Goal: Task Accomplishment & Management: Use online tool/utility

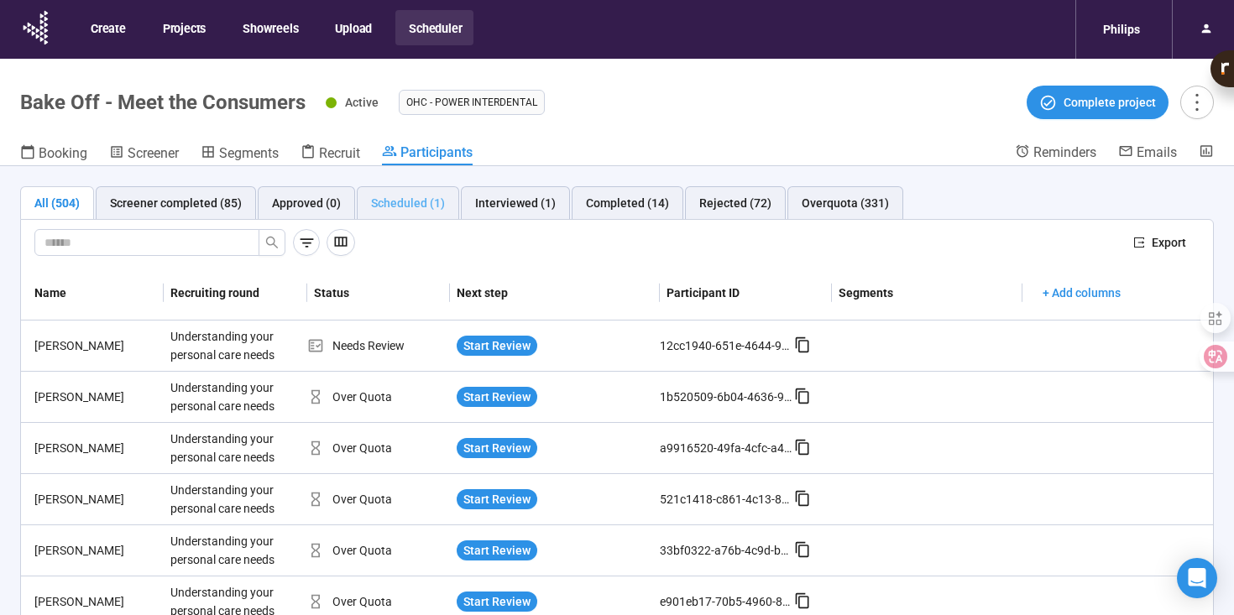
click at [443, 213] on div "Scheduled (1)" at bounding box center [408, 203] width 102 height 34
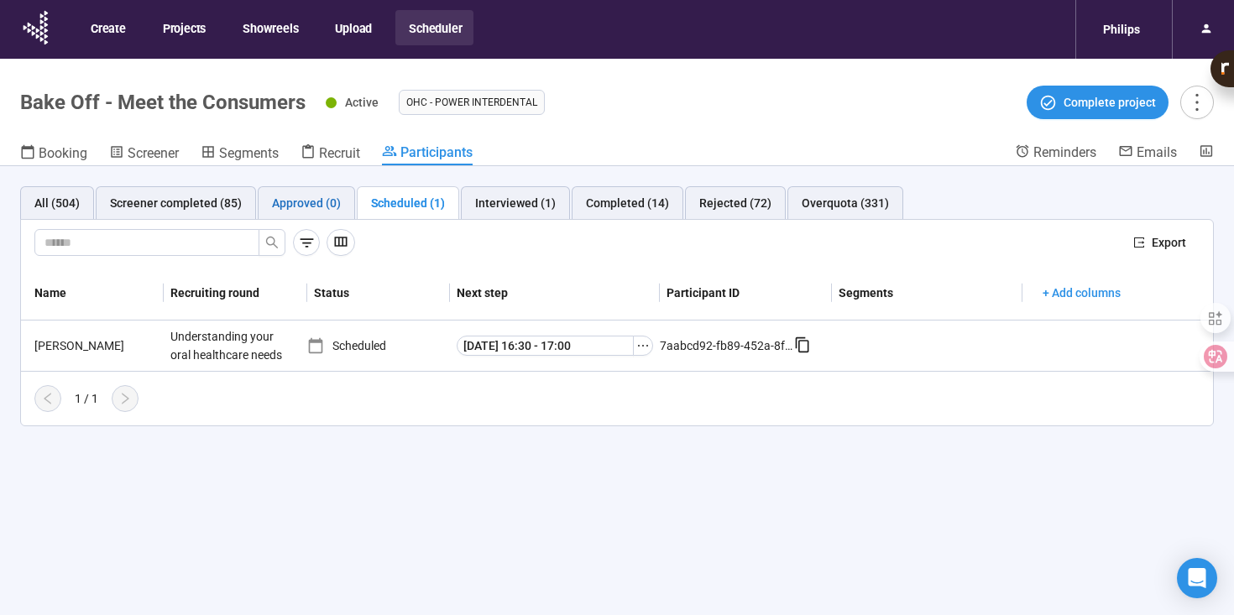
click at [310, 201] on div "Approved (0)" at bounding box center [306, 203] width 69 height 18
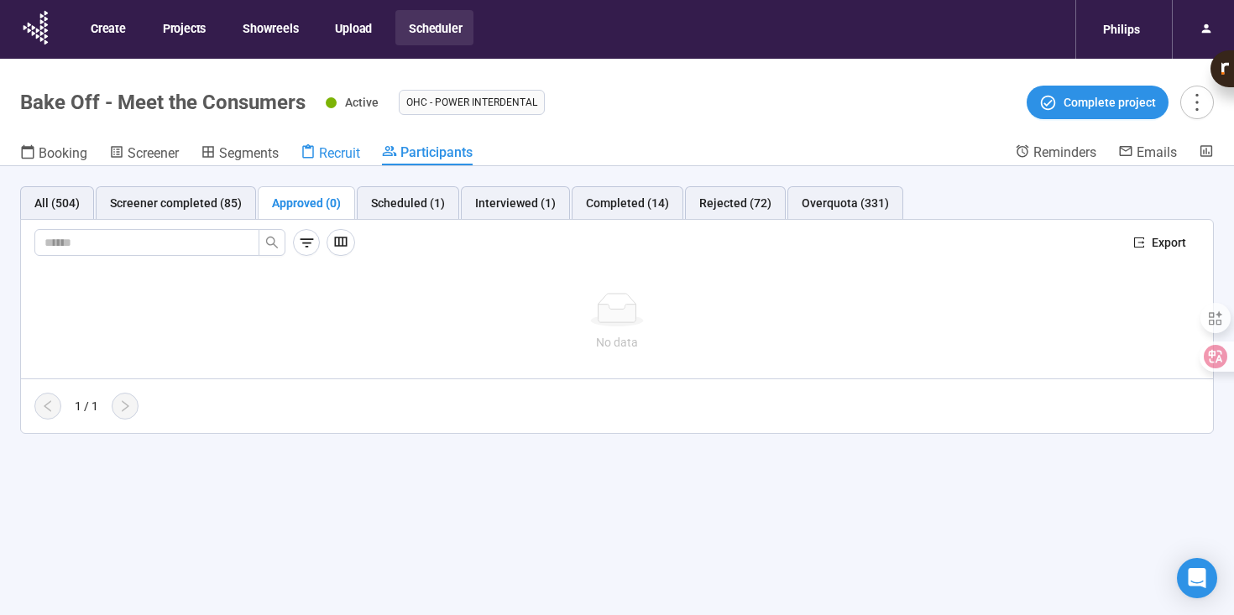
click at [325, 159] on span "Recruit" at bounding box center [339, 153] width 41 height 16
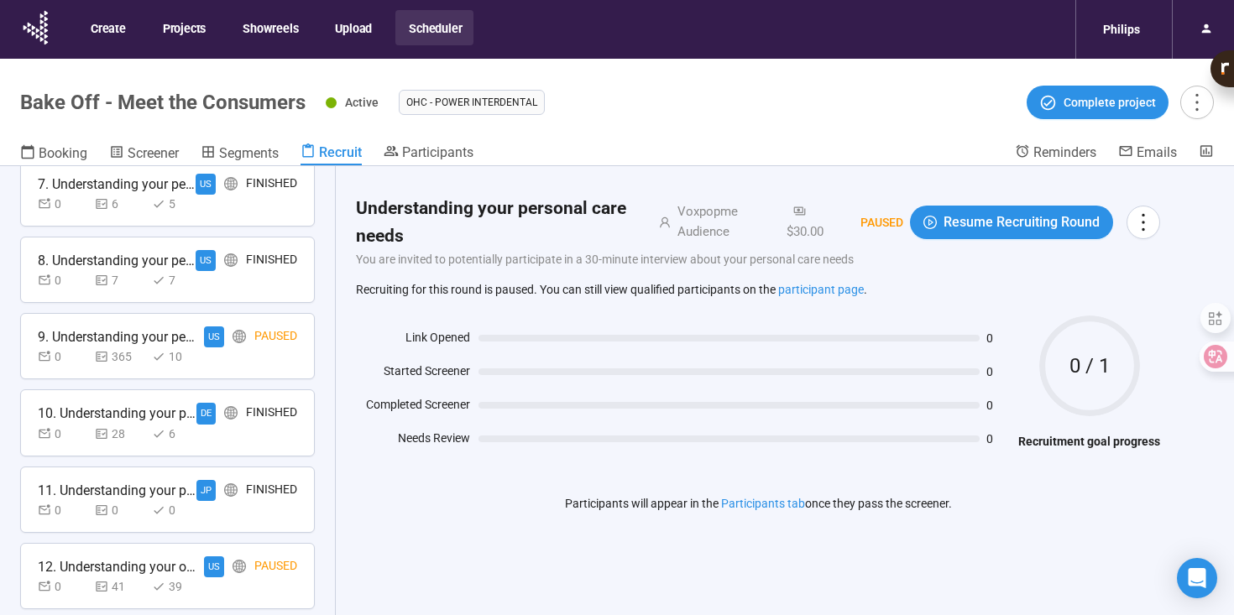
scroll to position [734, 0]
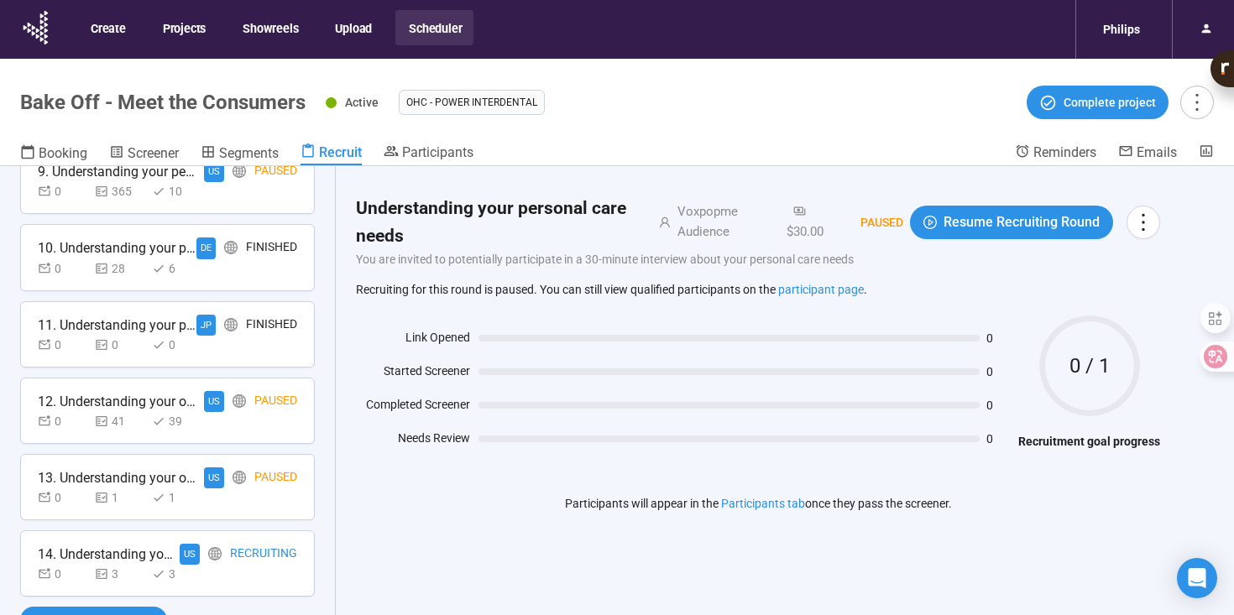
click at [151, 567] on div "0 3 3" at bounding box center [120, 574] width 165 height 18
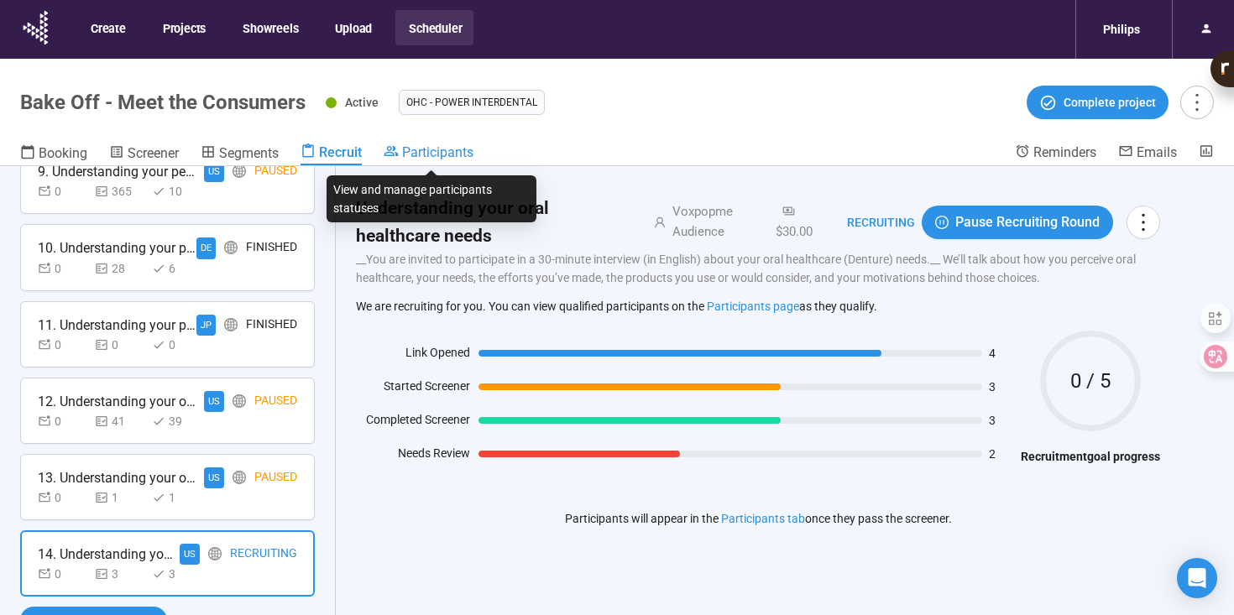
click at [440, 154] on span "Participants" at bounding box center [437, 152] width 71 height 16
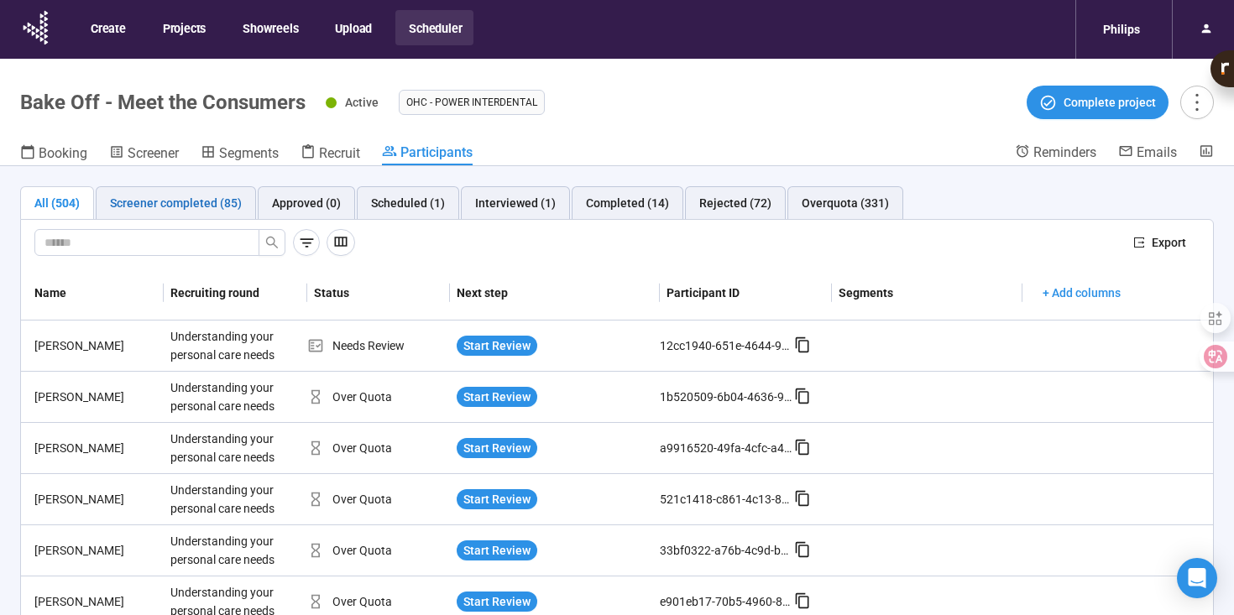
click at [208, 206] on div "Screener completed (85)" at bounding box center [176, 203] width 132 height 18
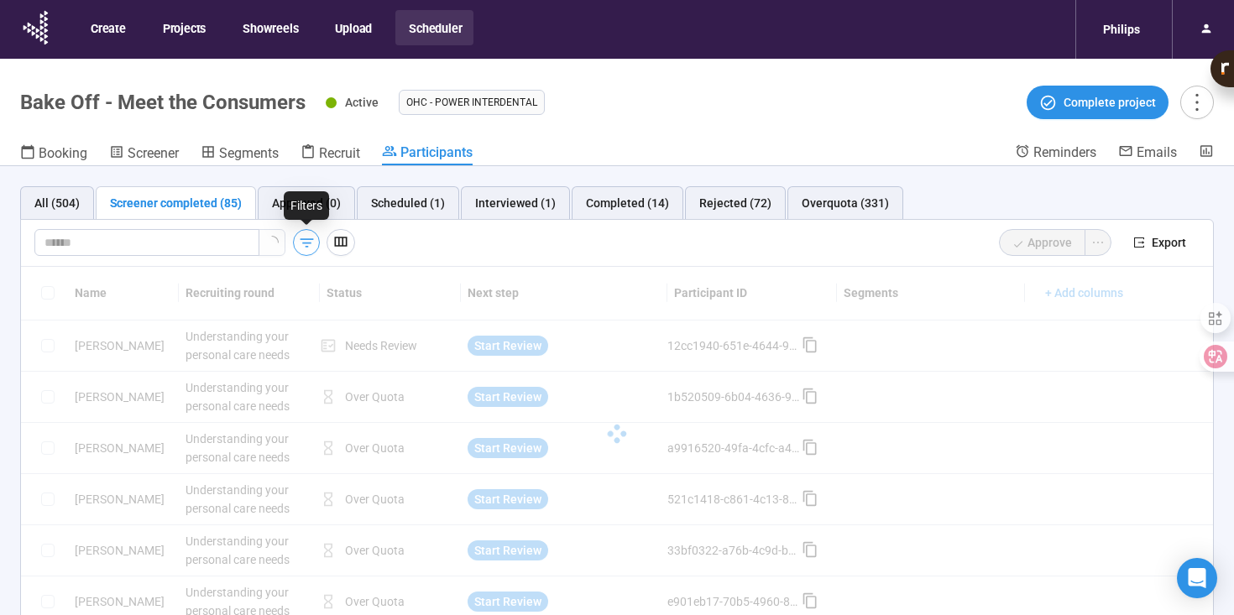
click at [308, 245] on icon "button" at bounding box center [307, 243] width 18 height 18
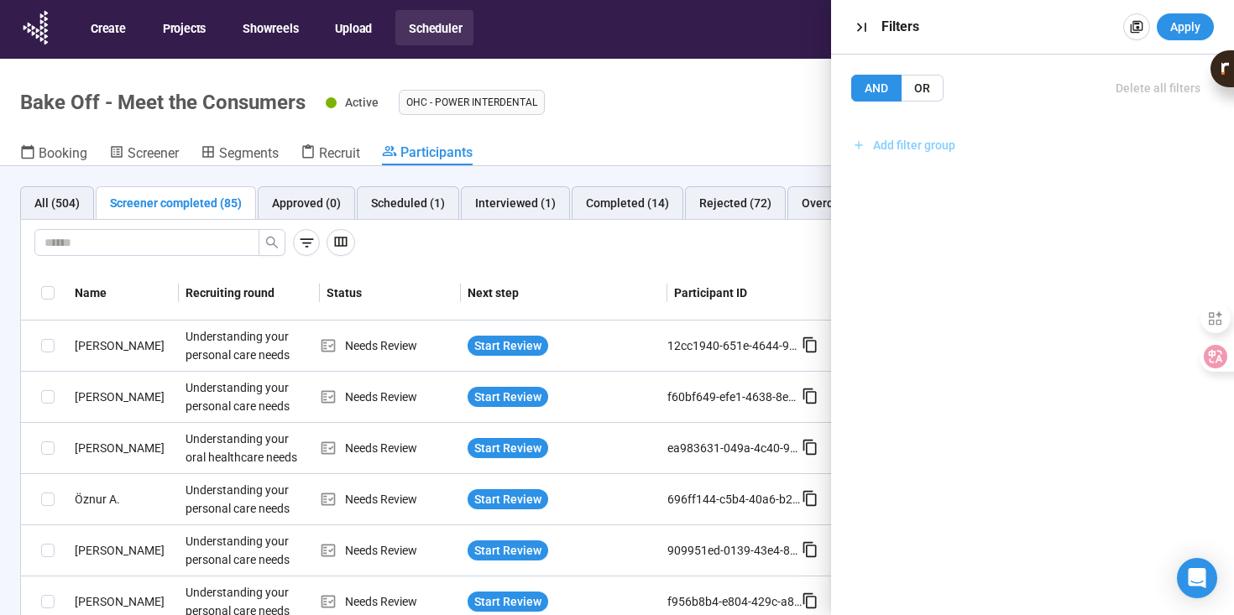
click at [917, 144] on span "Add filter group" at bounding box center [914, 145] width 82 height 18
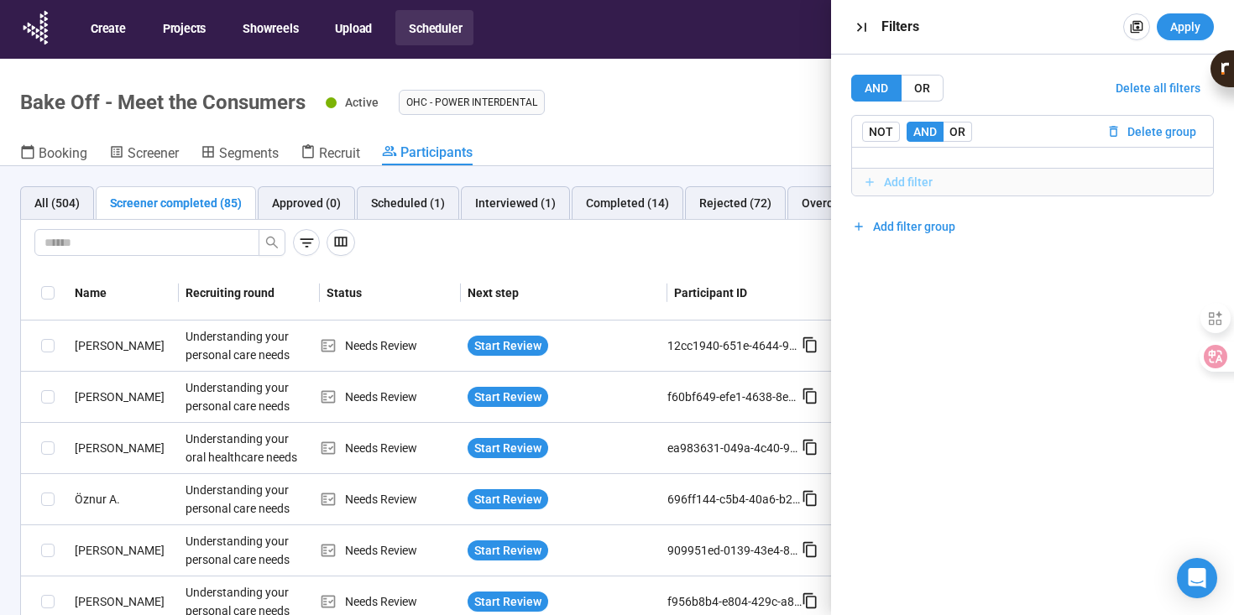
click at [896, 176] on span "Add filter" at bounding box center [908, 182] width 49 height 18
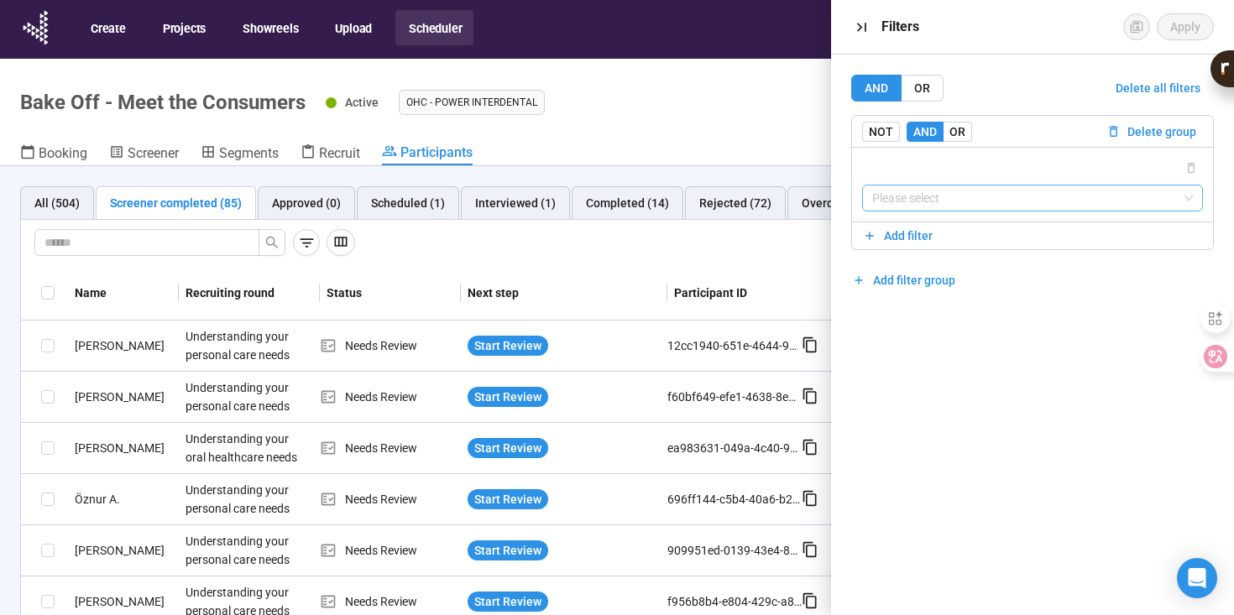
click at [966, 197] on input "search" at bounding box center [1032, 198] width 321 height 25
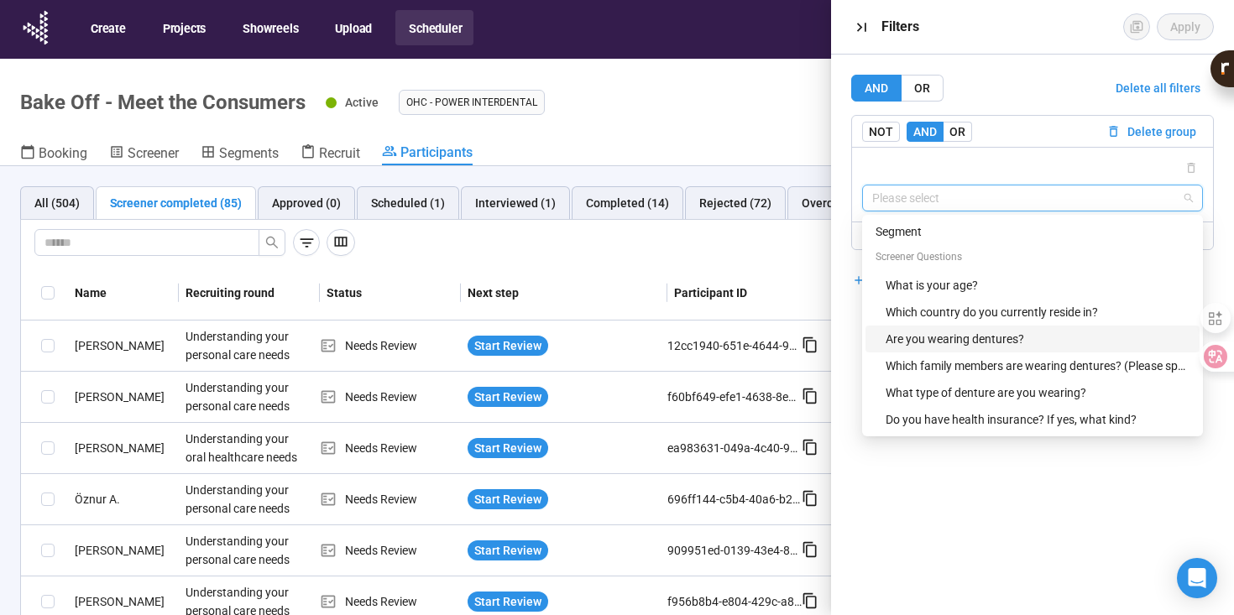
click at [981, 346] on div "Are you wearing dentures?" at bounding box center [1038, 339] width 304 height 18
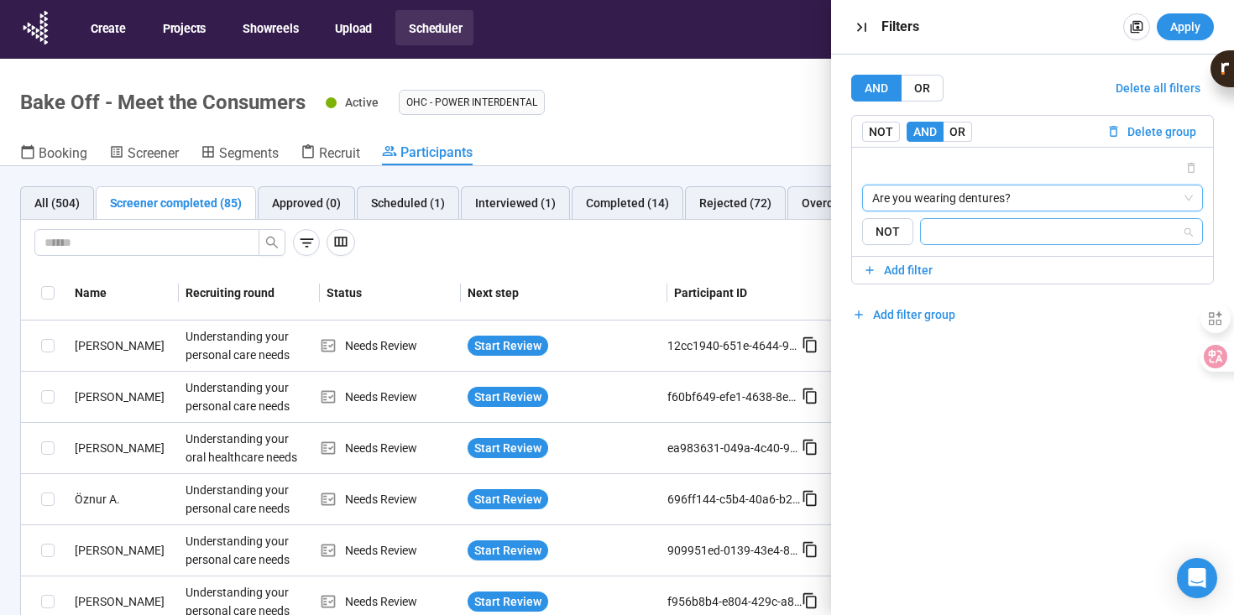
click at [984, 241] on input "search" at bounding box center [1056, 232] width 251 height 20
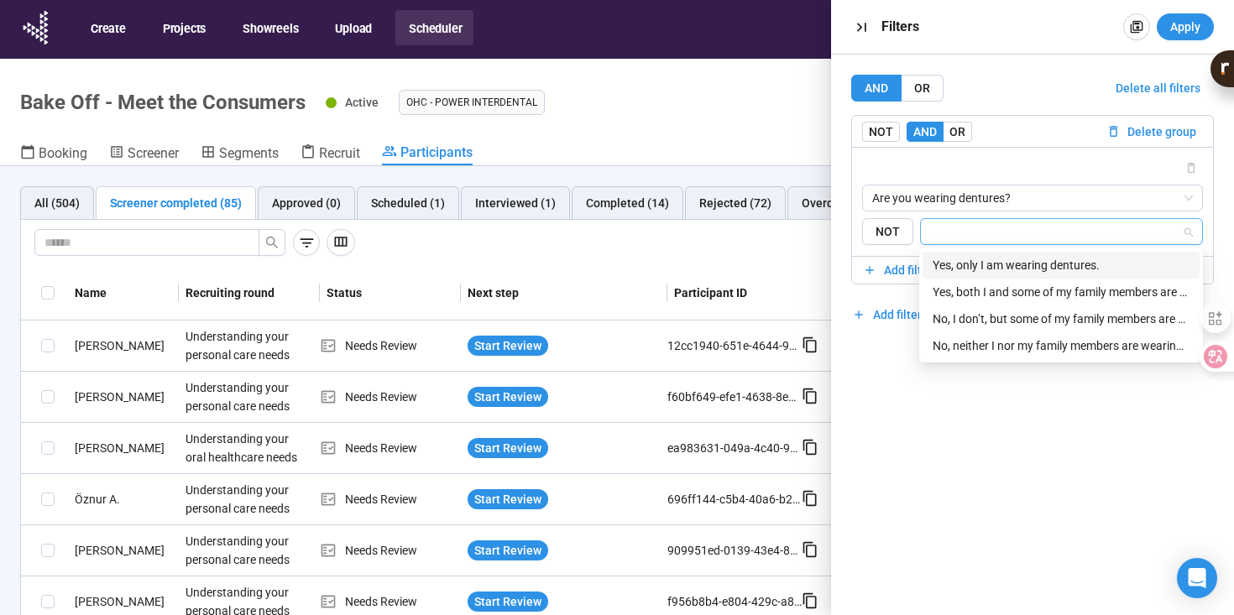
click at [978, 275] on div "Yes, only I am wearing dentures." at bounding box center [1061, 265] width 277 height 27
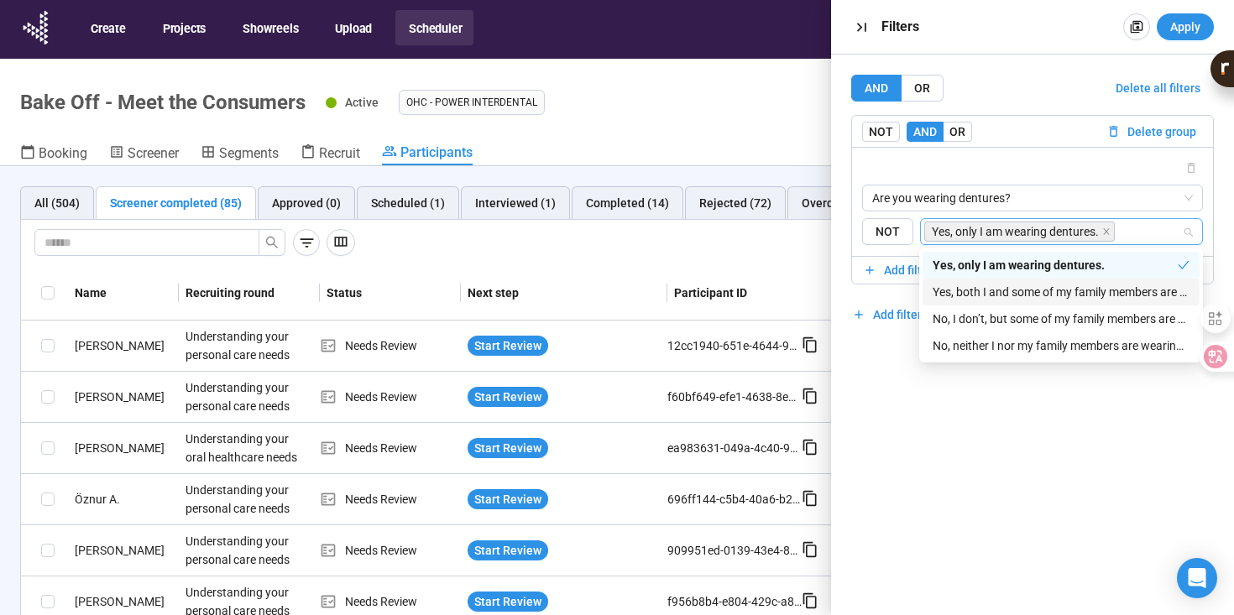
click at [978, 287] on div "Yes, both I and some of my family members are wearing dentures." at bounding box center [1061, 292] width 257 height 18
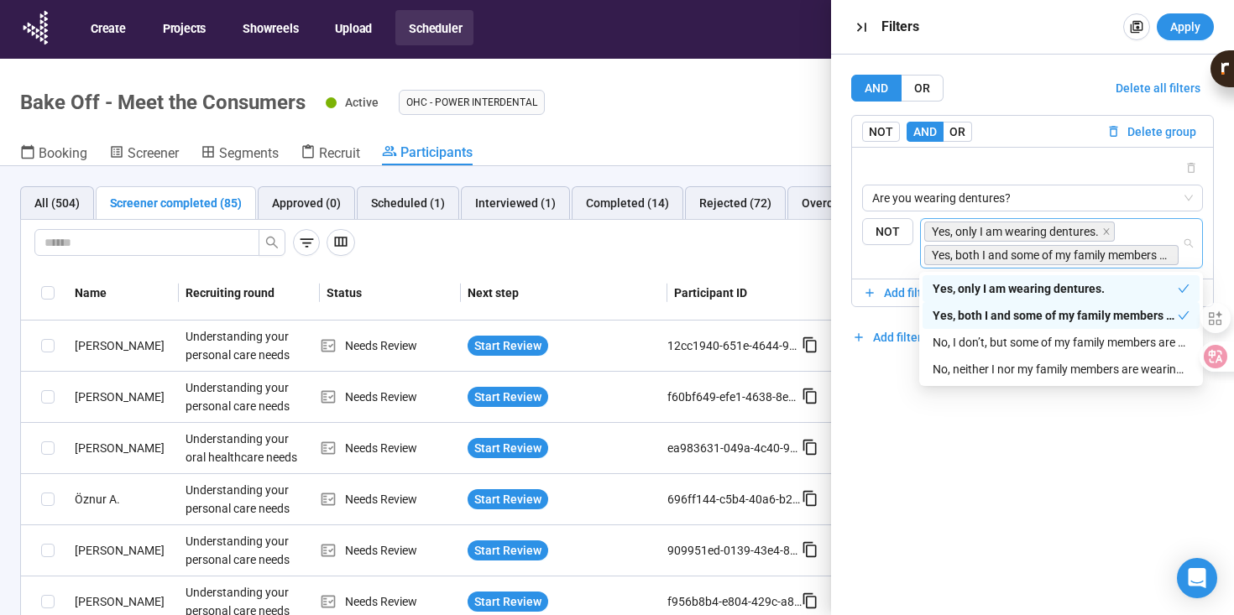
click at [934, 428] on div "AND OR Delete all filters NOT AND OR Delete group Are you wearing dentures? {"t…" at bounding box center [1032, 335] width 403 height 561
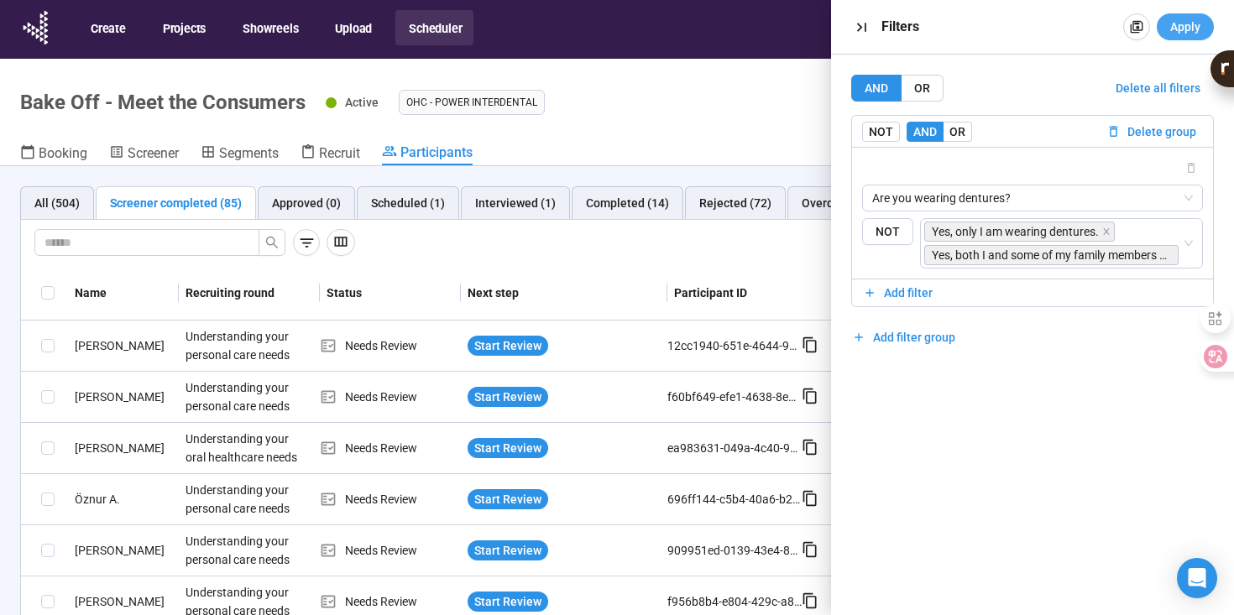
click at [1194, 29] on span "Apply" at bounding box center [1185, 27] width 30 height 18
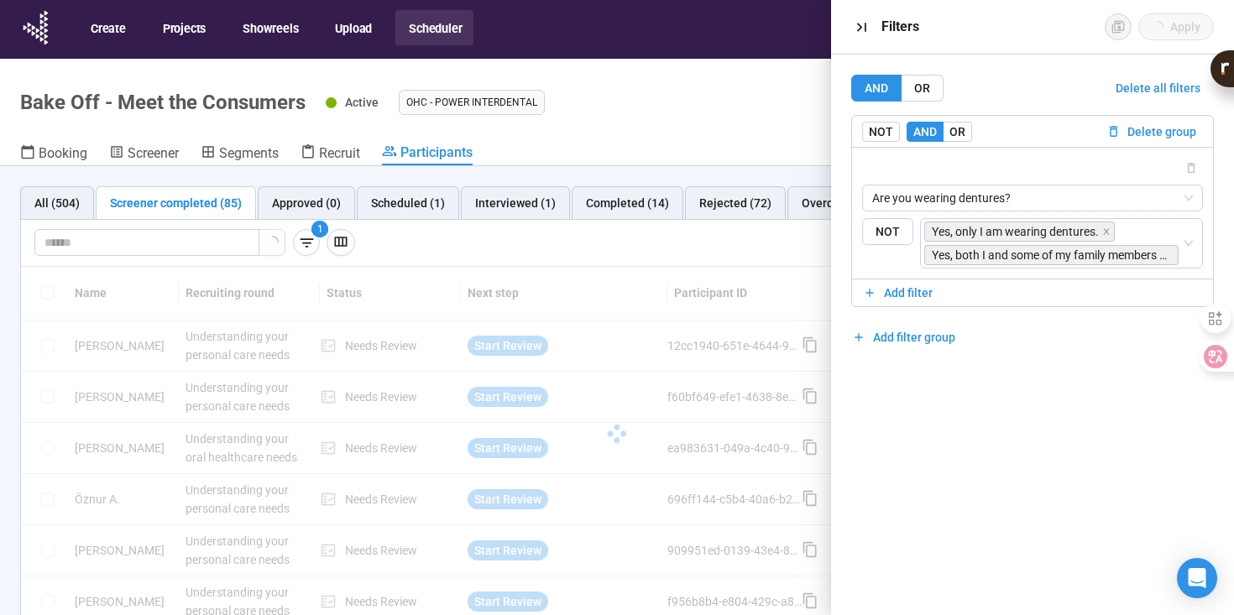
click at [520, 249] on div "Approve" at bounding box center [741, 242] width 758 height 27
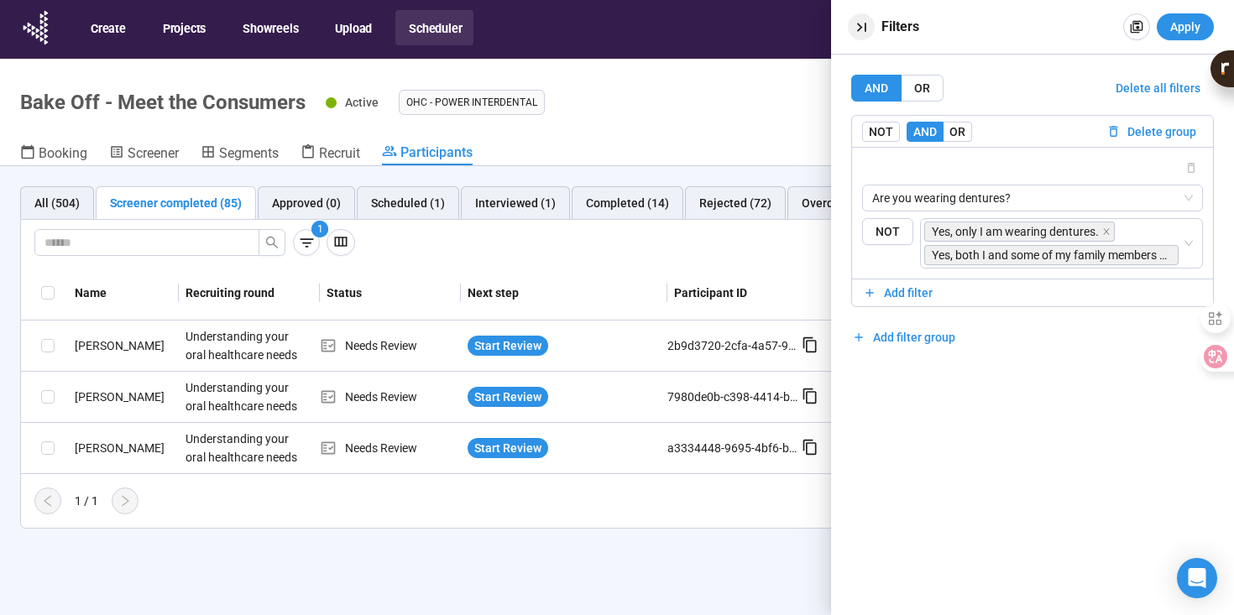
click at [868, 30] on icon "button" at bounding box center [862, 27] width 18 height 18
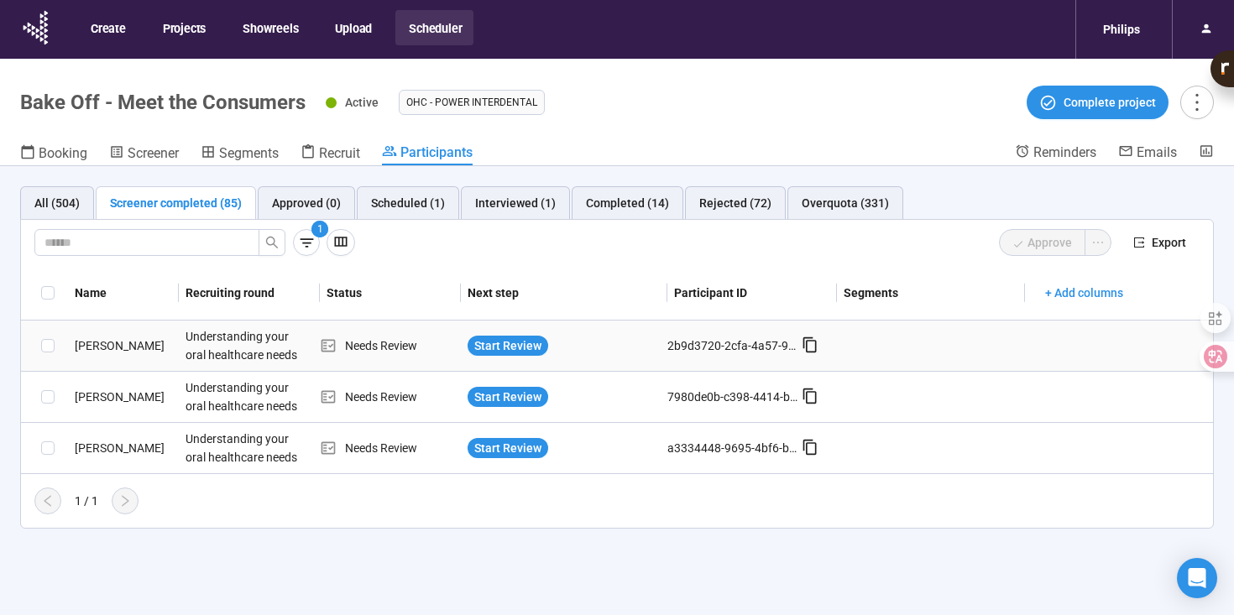
click at [103, 342] on div "[PERSON_NAME]" at bounding box center [123, 346] width 111 height 18
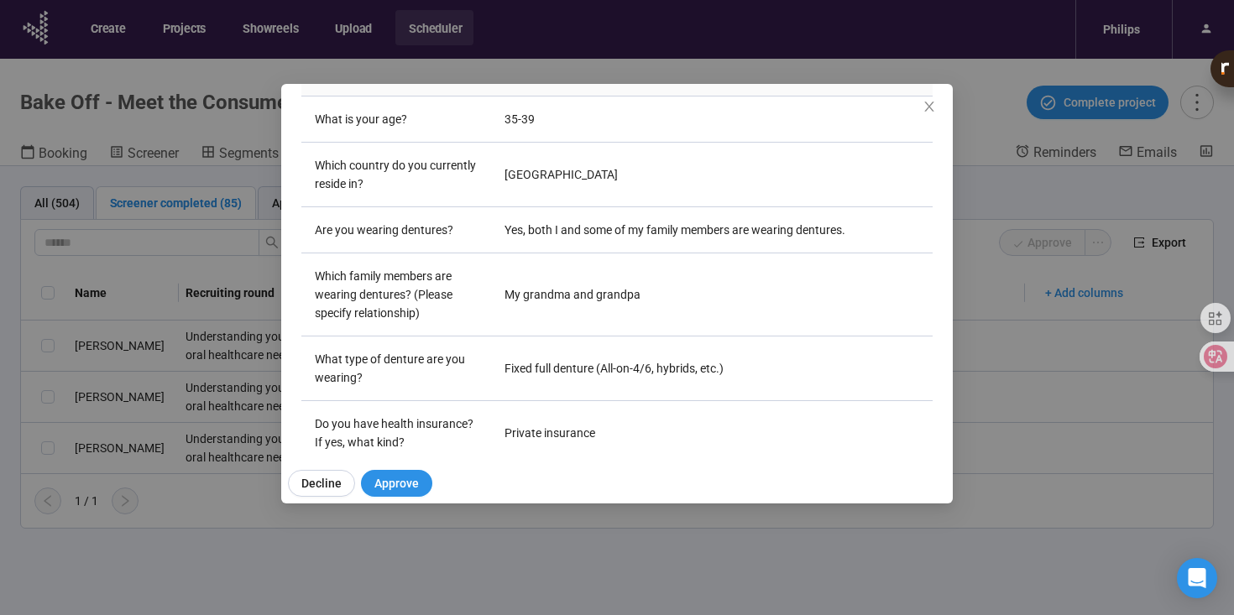
scroll to position [306, 0]
click at [195, 358] on div "[PERSON_NAME] A Project notes Edit Add notes, i.e. how the last interview went,…" at bounding box center [617, 307] width 1234 height 615
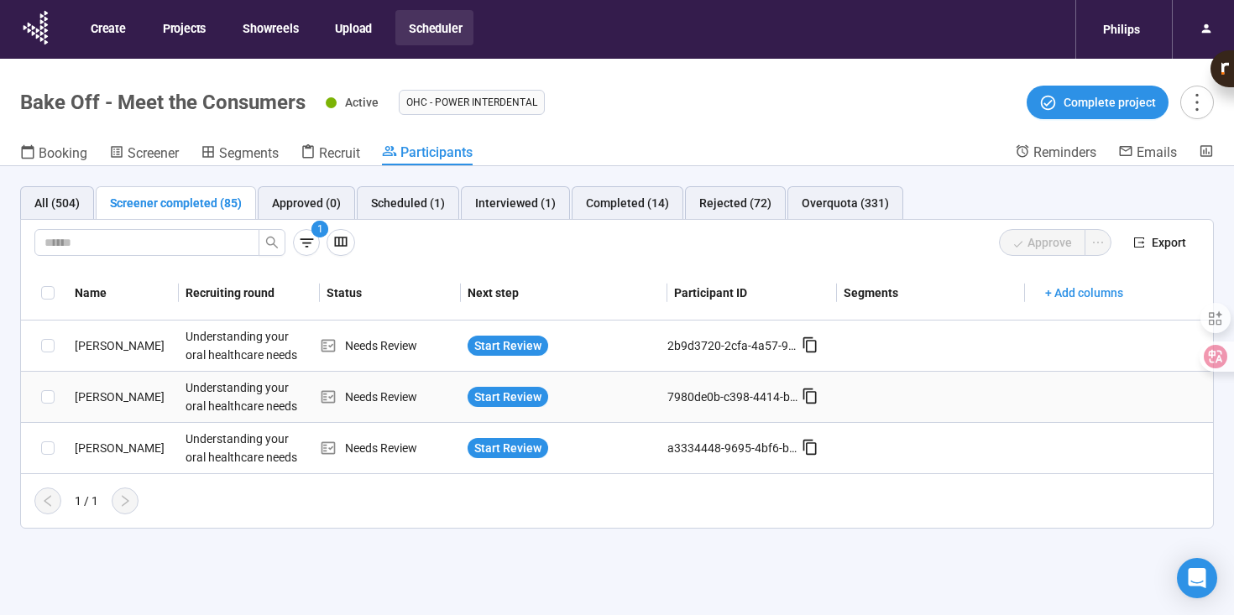
click at [112, 395] on div "[PERSON_NAME]" at bounding box center [123, 397] width 111 height 18
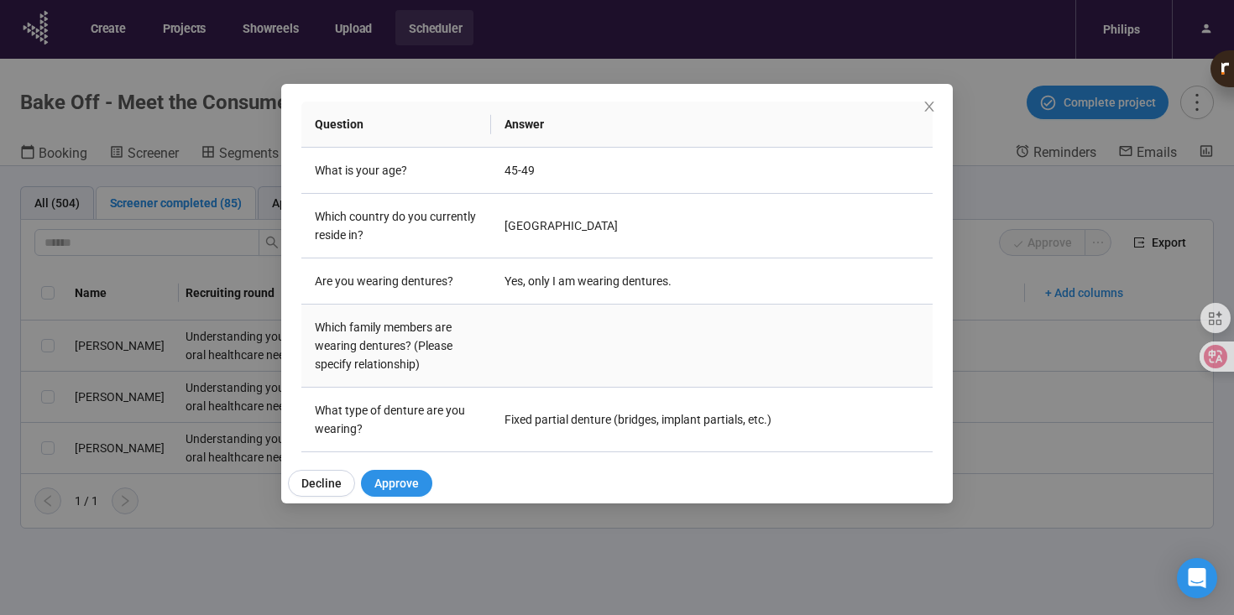
scroll to position [0, 0]
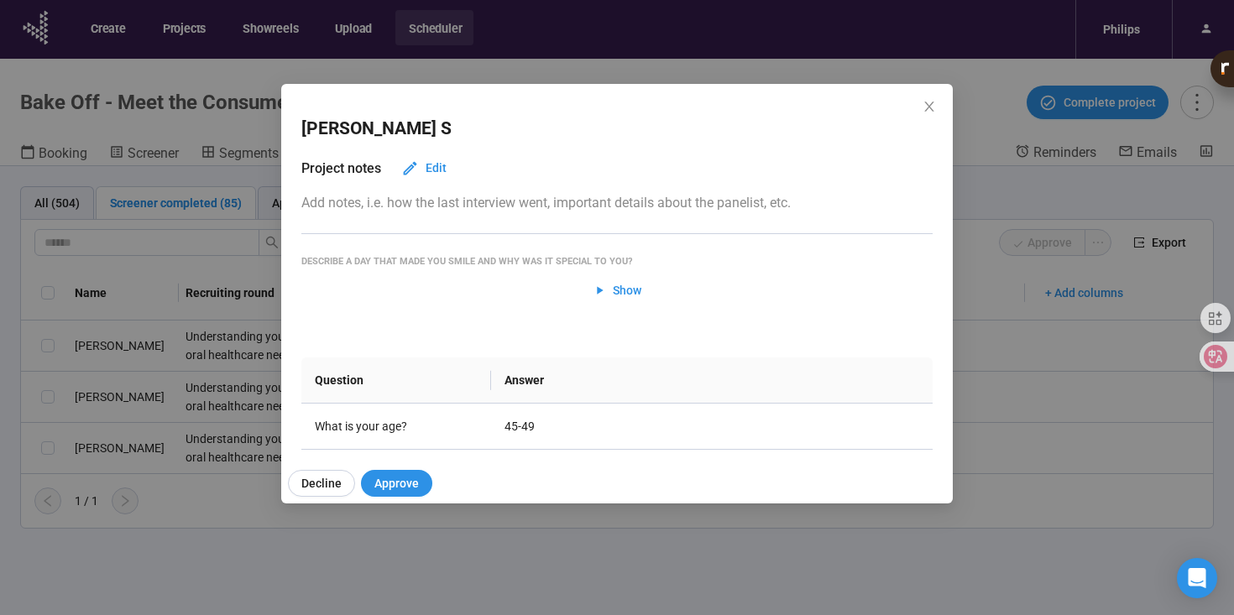
click at [508, 578] on div "[PERSON_NAME] Project notes Edit Add notes, i.e. how the last interview went, i…" at bounding box center [617, 307] width 1234 height 615
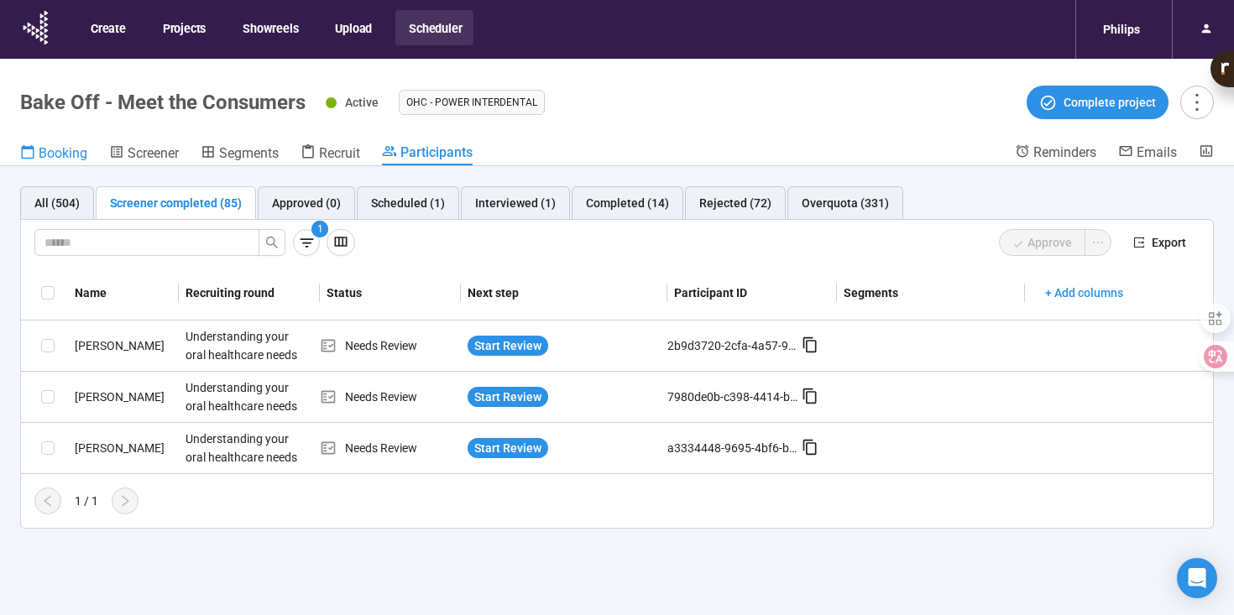
click at [74, 154] on span "Booking" at bounding box center [63, 153] width 49 height 16
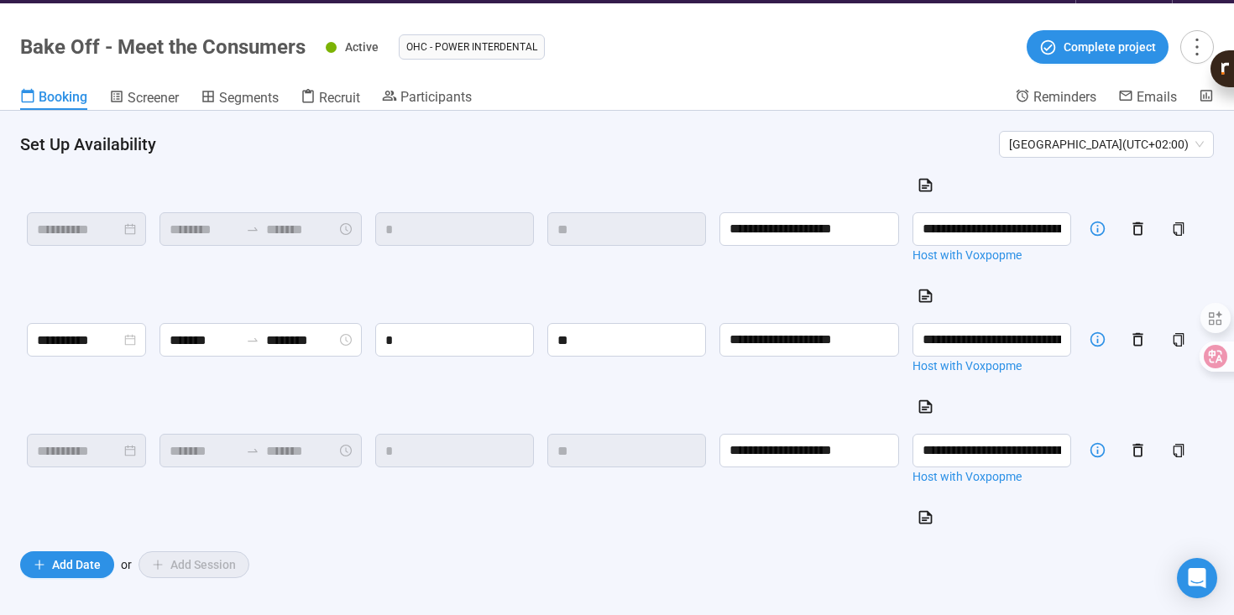
scroll to position [63, 0]
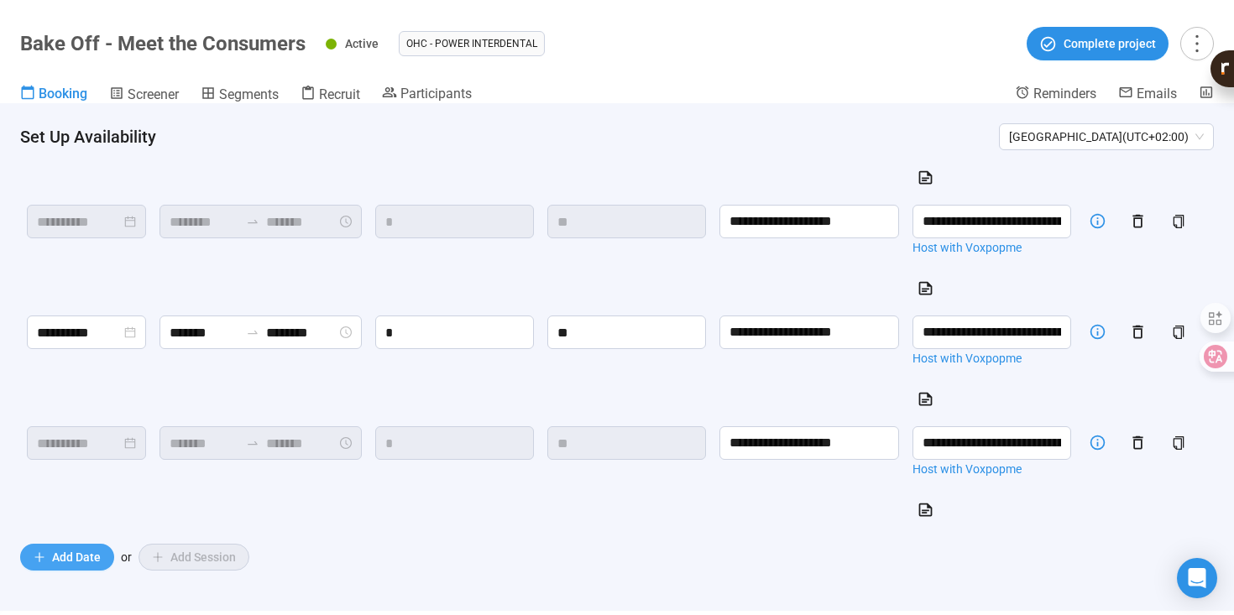
click at [76, 559] on span "Add Date" at bounding box center [76, 557] width 49 height 18
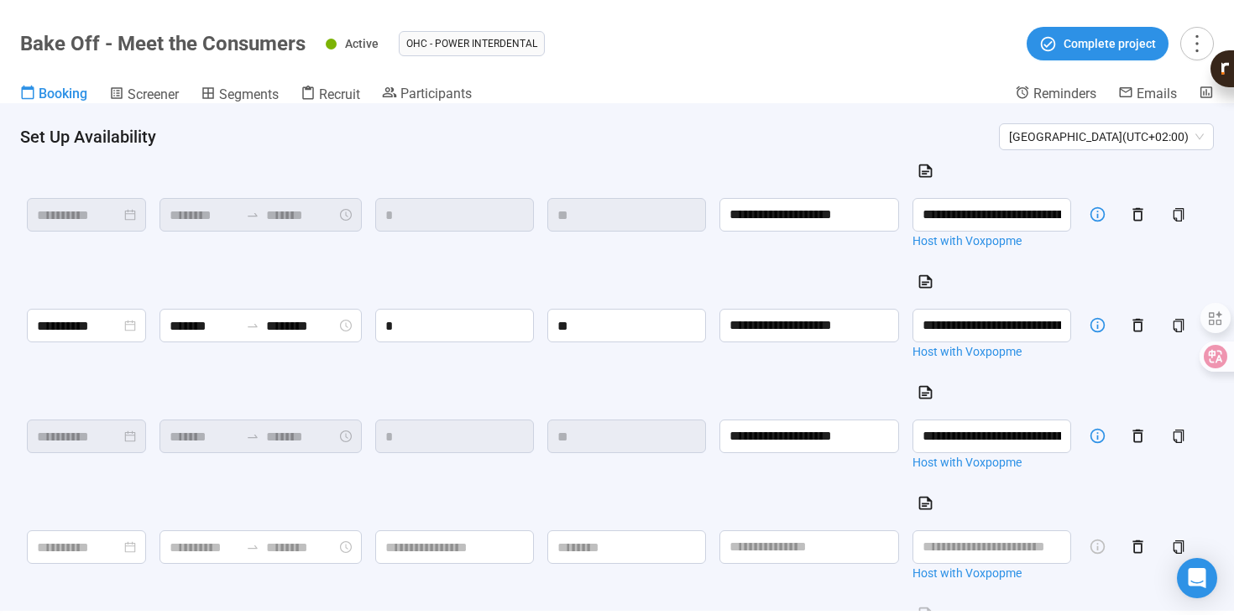
scroll to position [1629, 0]
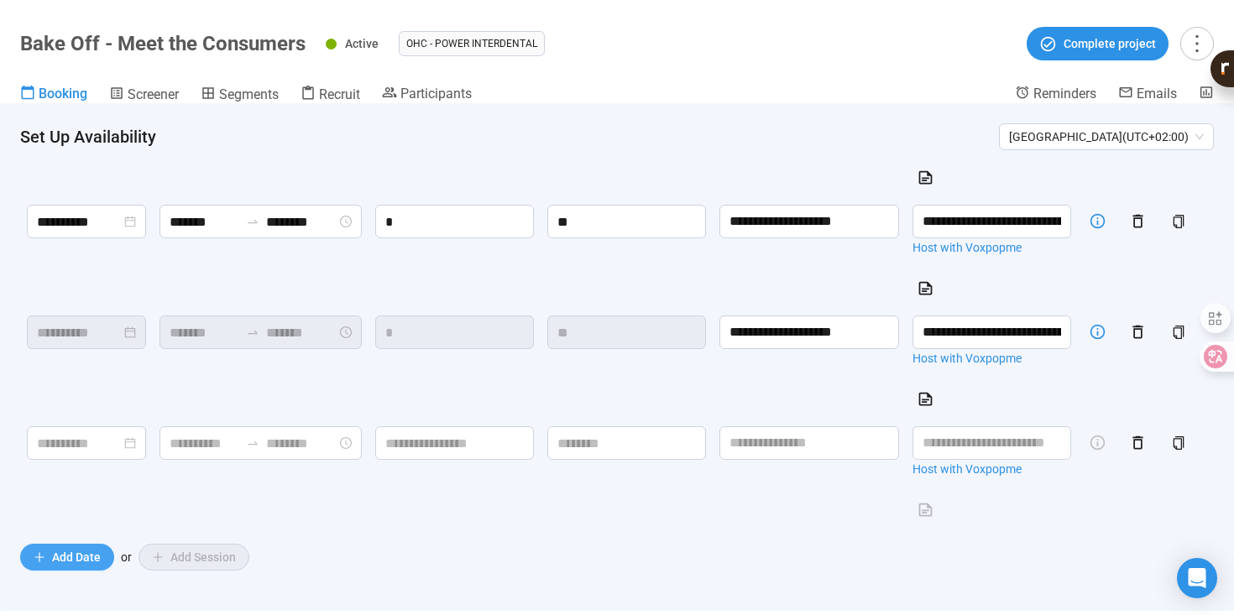
click at [72, 561] on span "Add Date" at bounding box center [76, 557] width 49 height 18
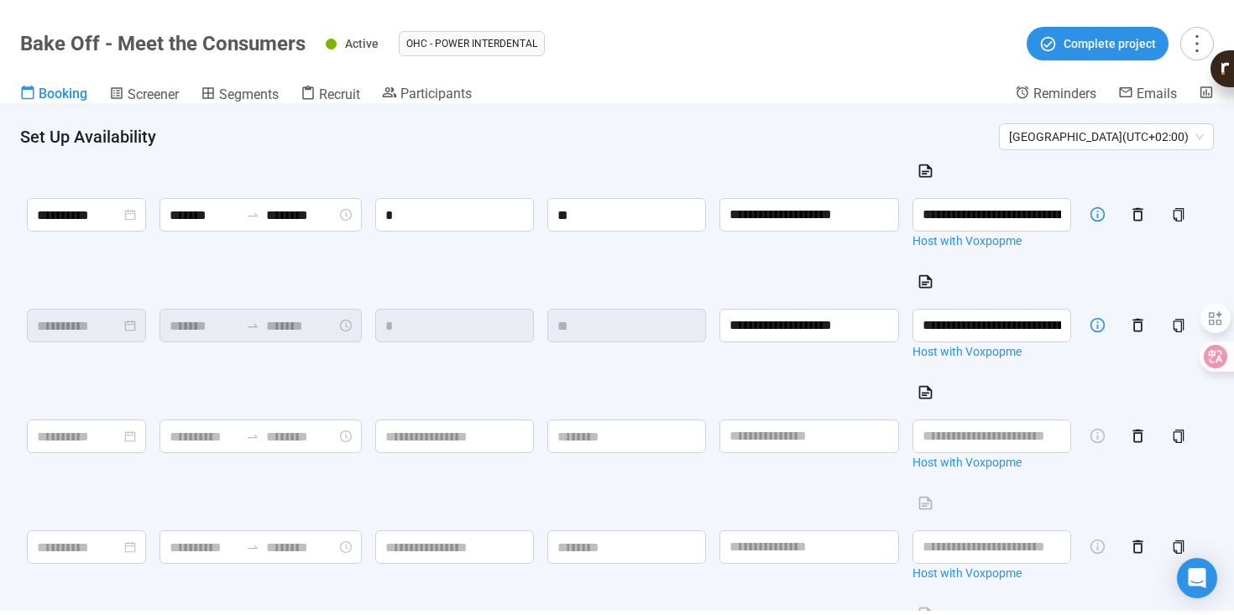
scroll to position [1741, 0]
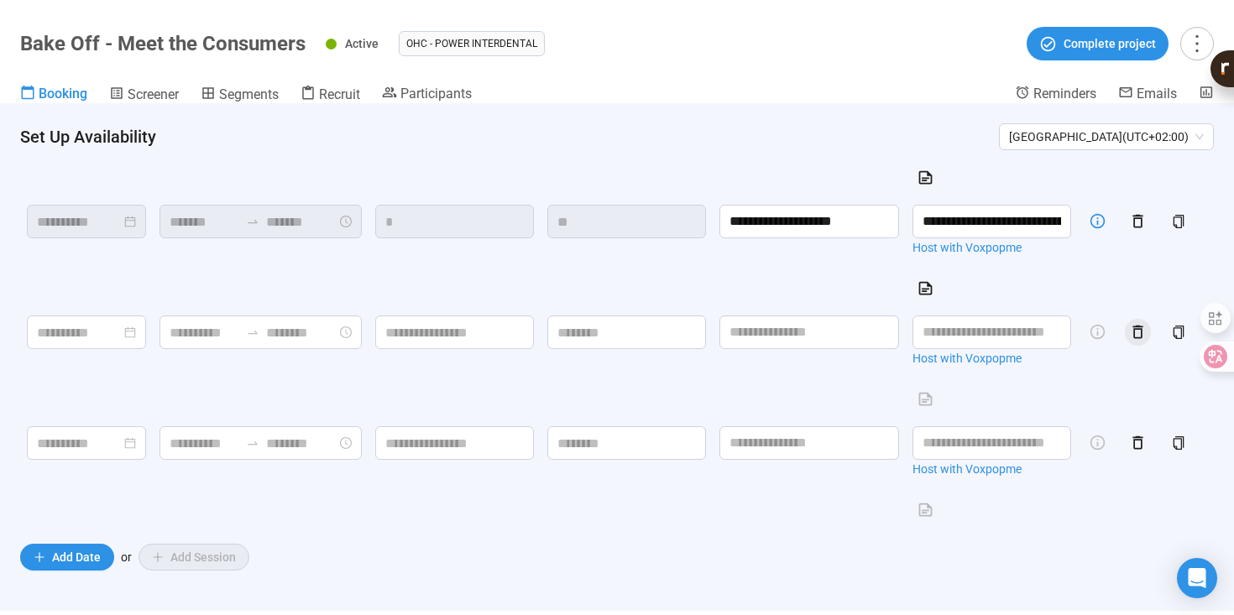
click at [1142, 326] on icon "button" at bounding box center [1137, 332] width 10 height 13
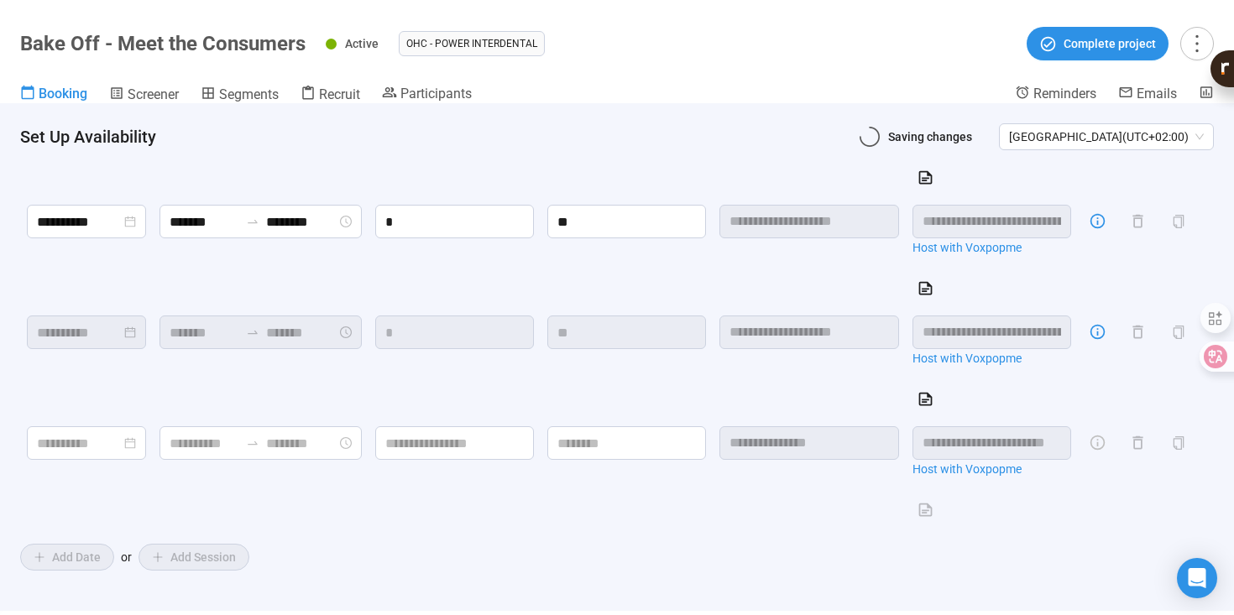
scroll to position [1629, 0]
